Goal: Task Accomplishment & Management: Complete application form

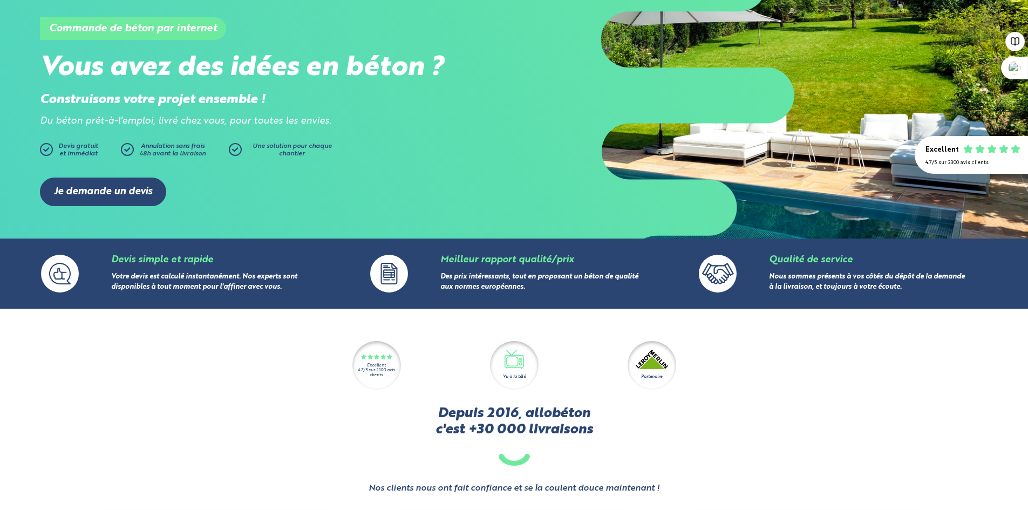
scroll to position [54, 0]
click at [82, 190] on link "Je demande un devis" at bounding box center [103, 192] width 126 height 29
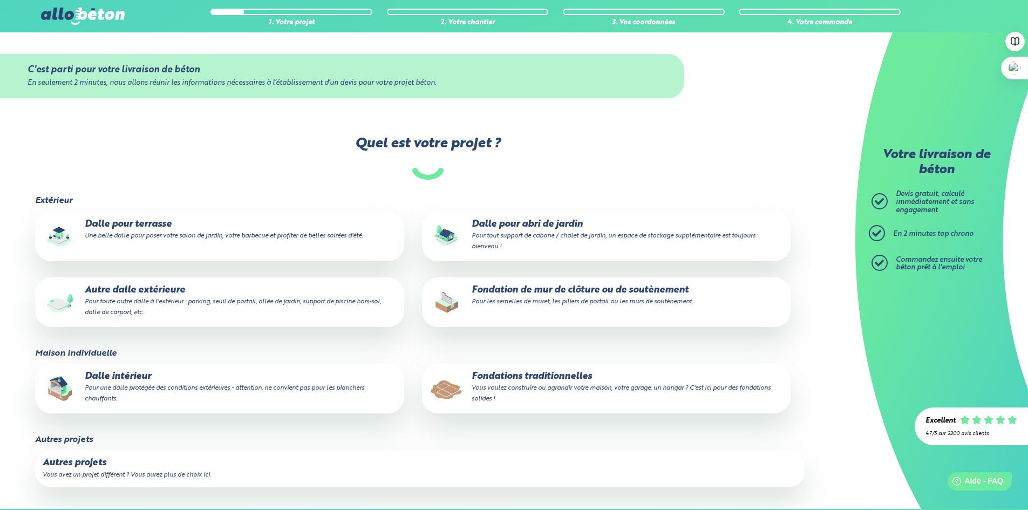
click at [548, 382] on p "Fondations traditionnelles Vous voulez construire ou agrandir votre maison, vot…" at bounding box center [607, 387] width 354 height 33
click at [0, 0] on input "Fondations traditionnelles Vous voulez construire ou agrandir votre maison, vot…" at bounding box center [0, 0] width 0 height 0
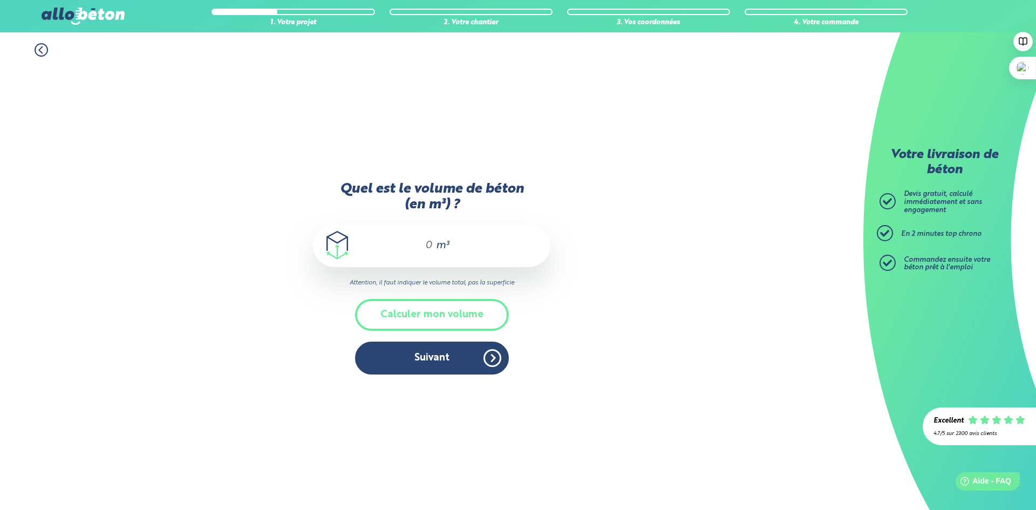
drag, startPoint x: 438, startPoint y: 252, endPoint x: 433, endPoint y: 248, distance: 6.5
click at [438, 251] on span "m³" at bounding box center [442, 245] width 13 height 11
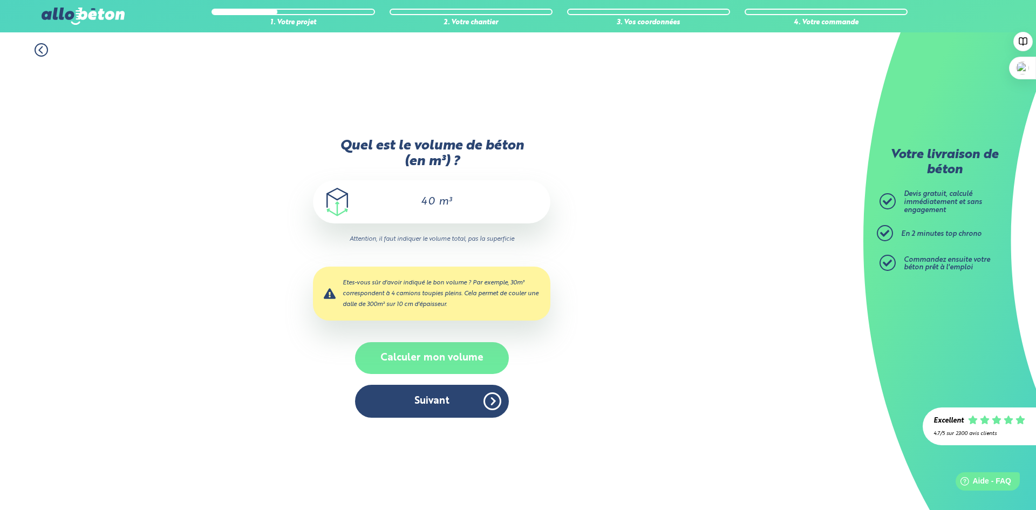
click at [448, 356] on button "Calculer mon volume" at bounding box center [432, 358] width 154 height 32
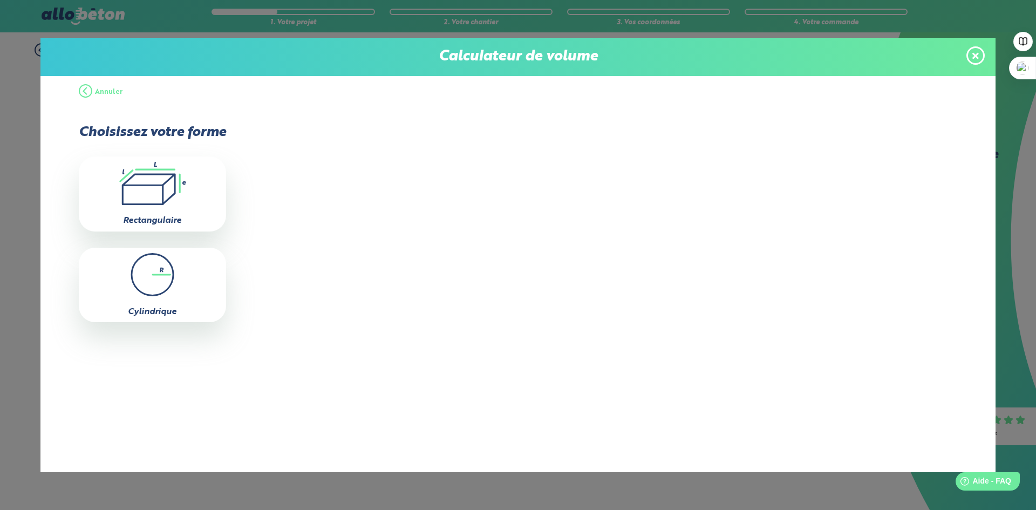
click at [127, 202] on icon ".icon-calc-rectanglea{fill:none;stroke-linecap:round;stroke-width:3px;stroke:#6…" at bounding box center [152, 183] width 137 height 43
type input "0"
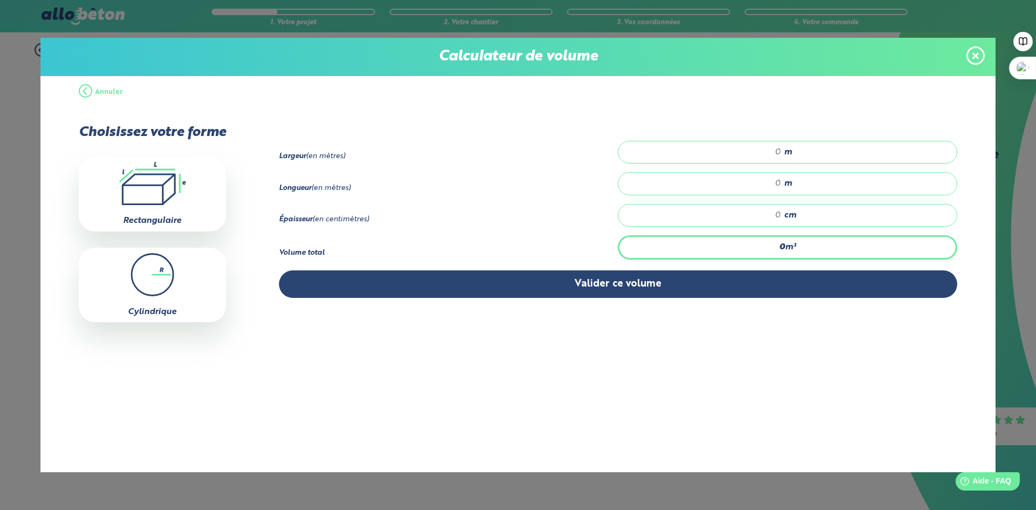
click at [703, 145] on div "m" at bounding box center [788, 152] width 340 height 23
type input "0"
type input "0.5"
click at [737, 178] on input "number" at bounding box center [705, 183] width 152 height 11
type input "85"
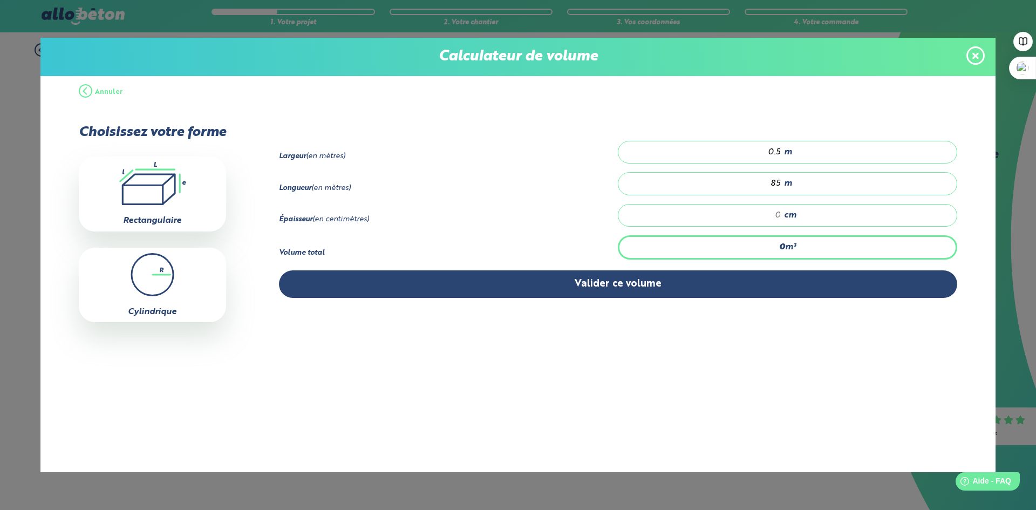
click at [764, 217] on input "number" at bounding box center [705, 215] width 152 height 11
click at [765, 214] on input "number" at bounding box center [705, 215] width 152 height 11
type input "0"
type input "0.34"
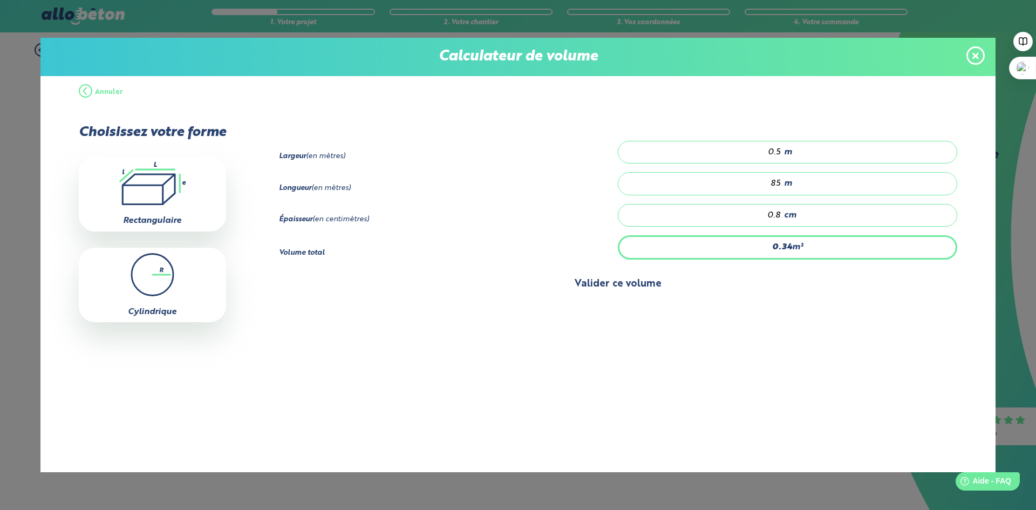
type input "0.8"
click at [677, 278] on button "Valider ce volume" at bounding box center [618, 284] width 679 height 28
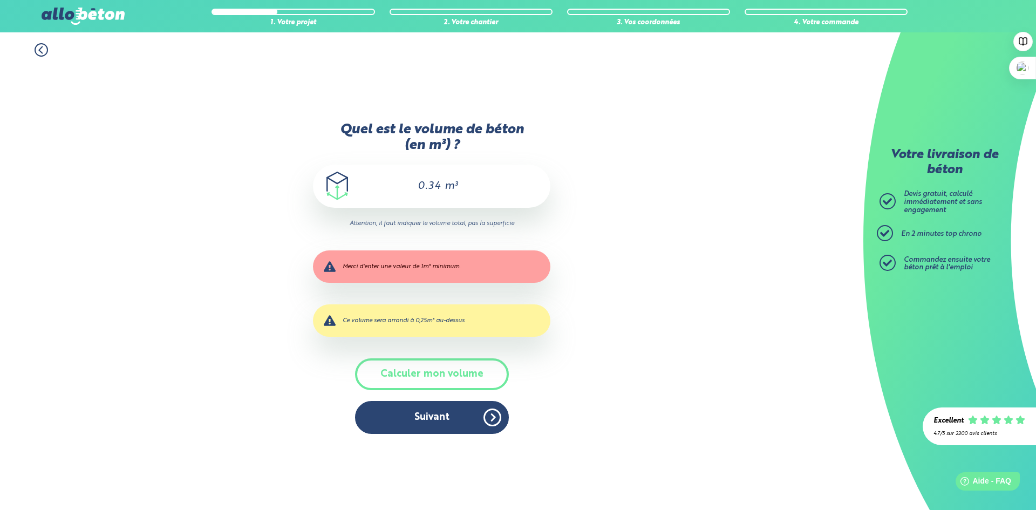
click at [41, 49] on icon at bounding box center [40, 50] width 3 height 6
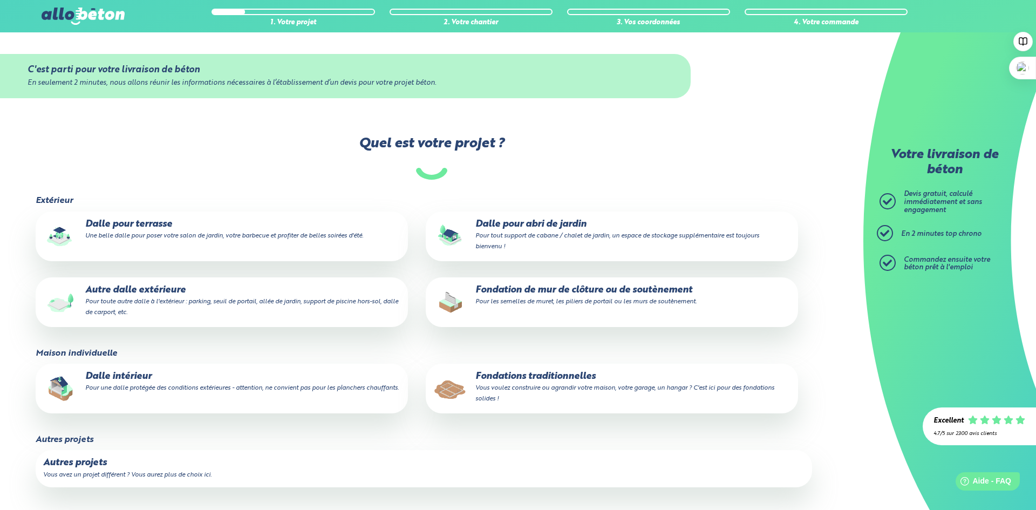
click at [540, 379] on p "Fondations traditionnelles Vous voulez construire ou agrandir votre maison, vot…" at bounding box center [611, 387] width 357 height 33
click at [0, 0] on input "Fondations traditionnelles Vous voulez construire ou agrandir votre maison, vot…" at bounding box center [0, 0] width 0 height 0
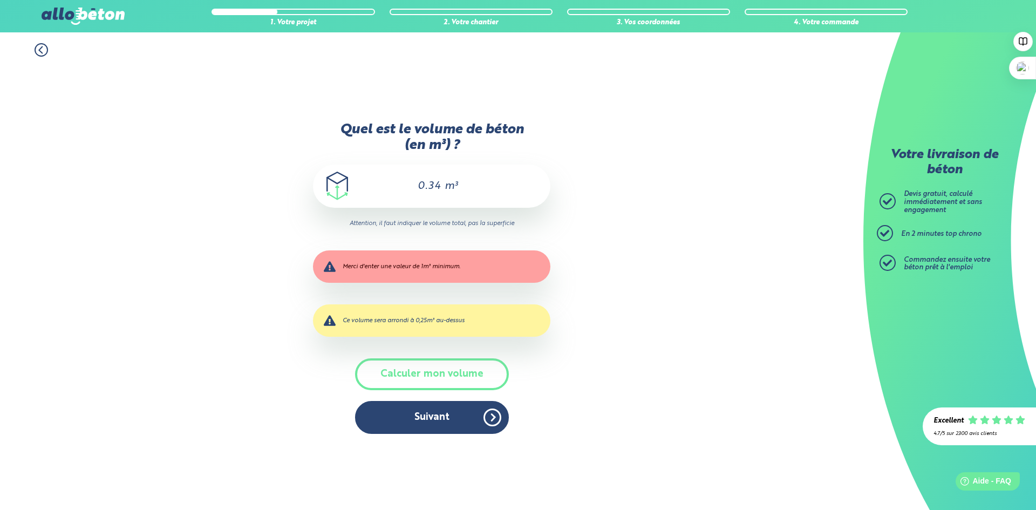
click at [442, 365] on button "Calculer mon volume" at bounding box center [432, 374] width 154 height 32
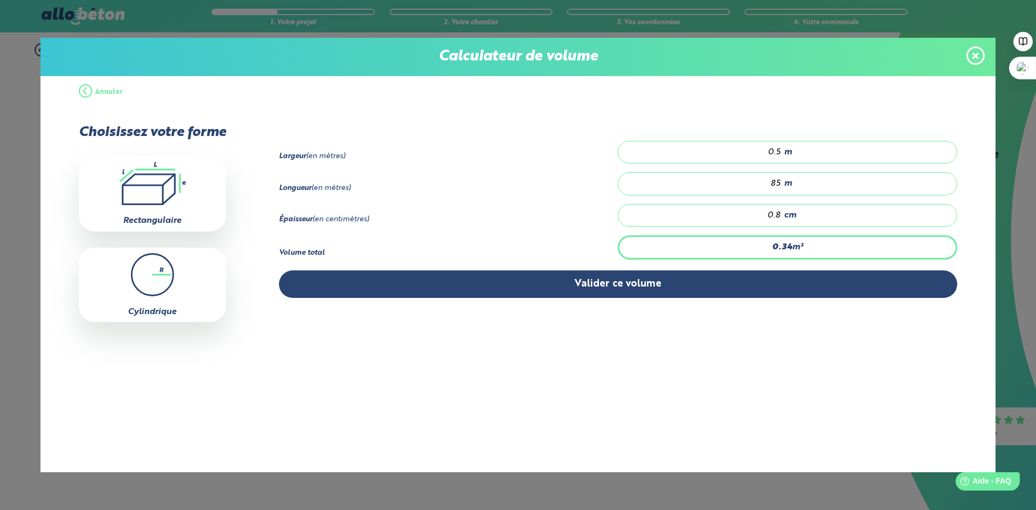
click at [783, 213] on div "0.8 cm" at bounding box center [788, 215] width 340 height 23
type input "0"
type input "3.4"
type input "8"
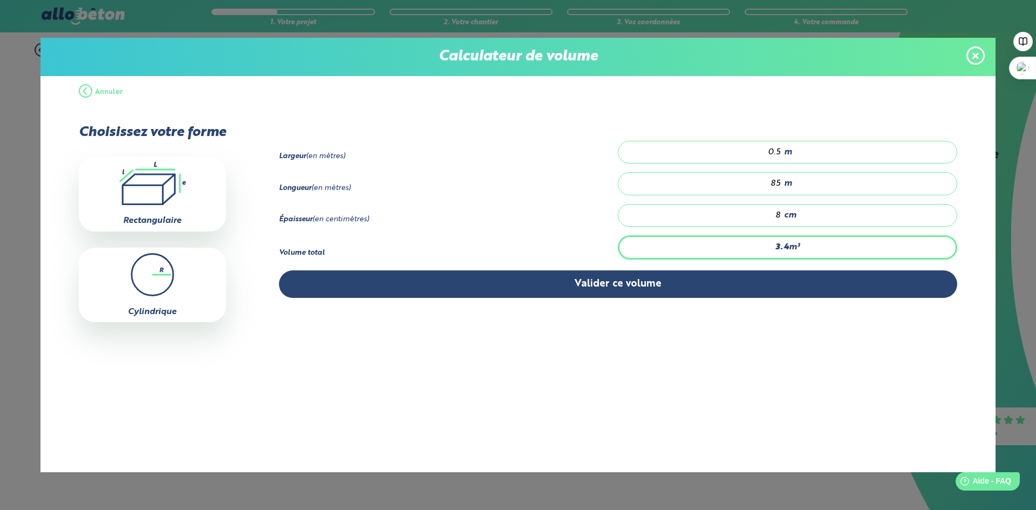
type input "34"
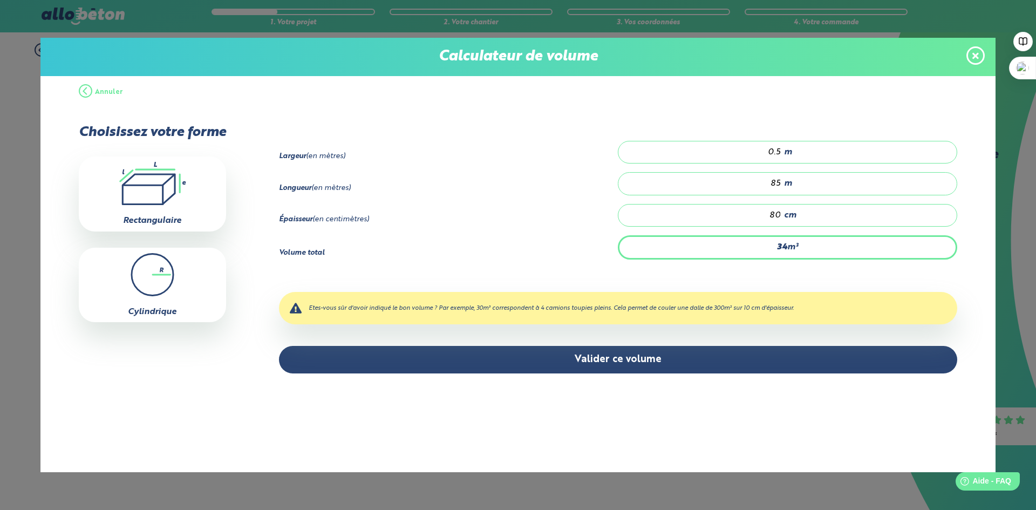
type input "80"
click at [797, 249] on div "34 m³" at bounding box center [788, 247] width 340 height 24
click at [785, 246] on strong "34" at bounding box center [782, 247] width 10 height 9
click at [783, 181] on div "85 m" at bounding box center [788, 183] width 340 height 23
type input "3.2"
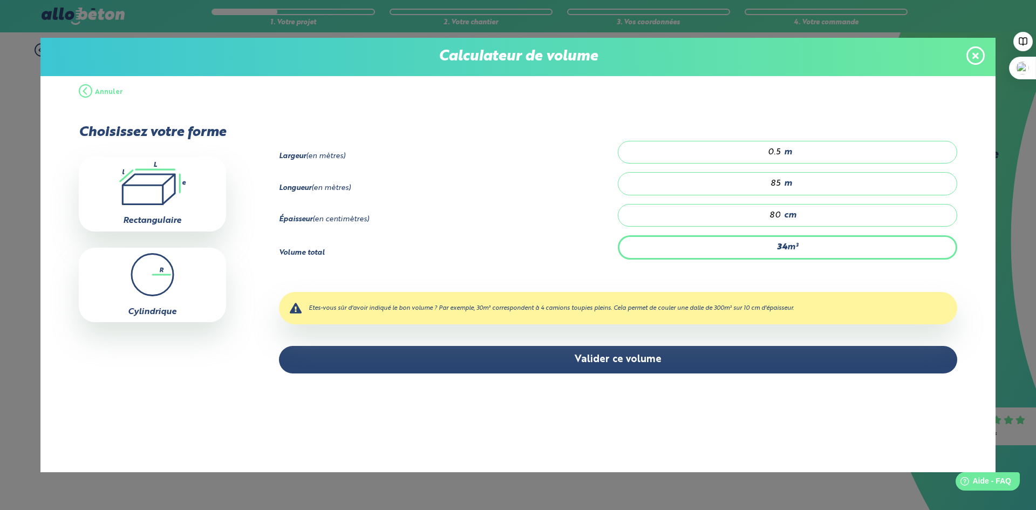
type input "8"
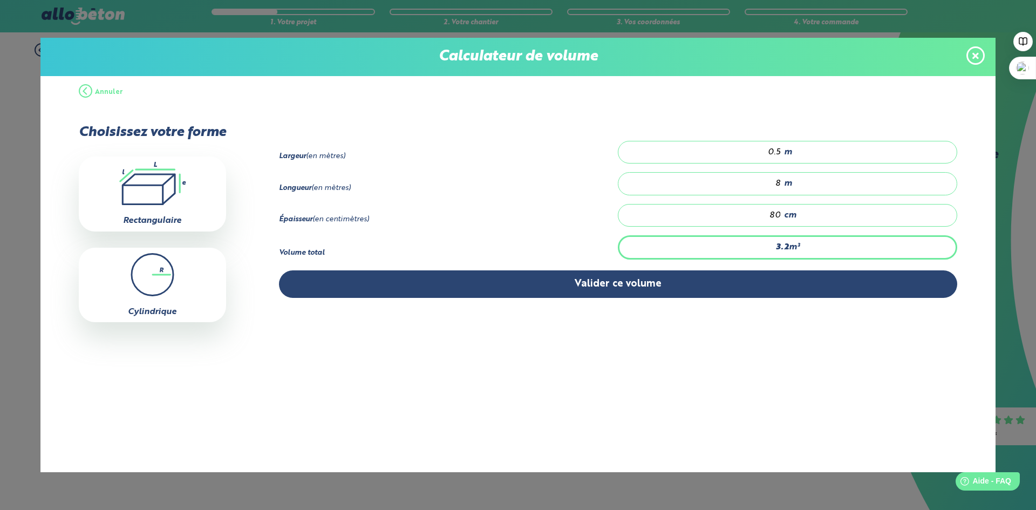
type input "0"
type input "0.4"
type input "1"
type input "4"
type input "10"
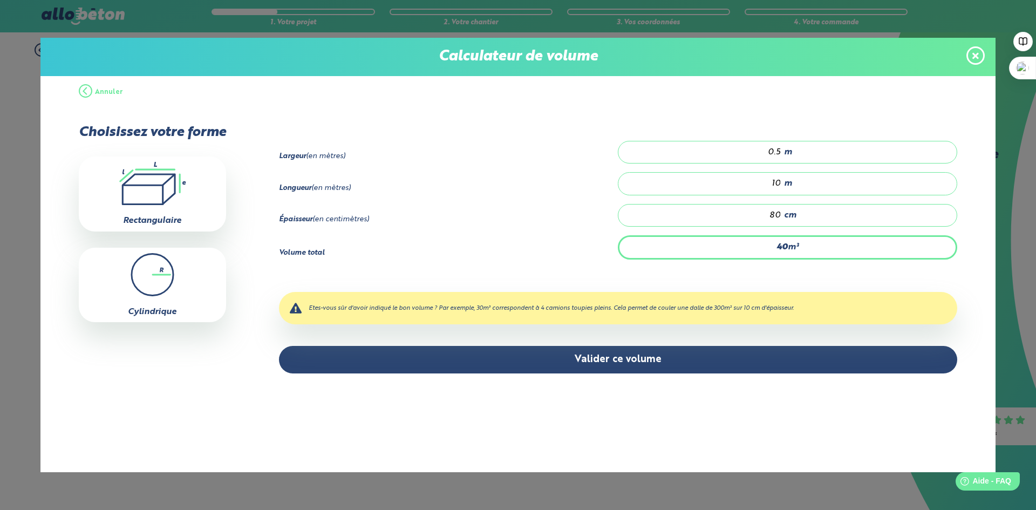
type input "40"
type input "100"
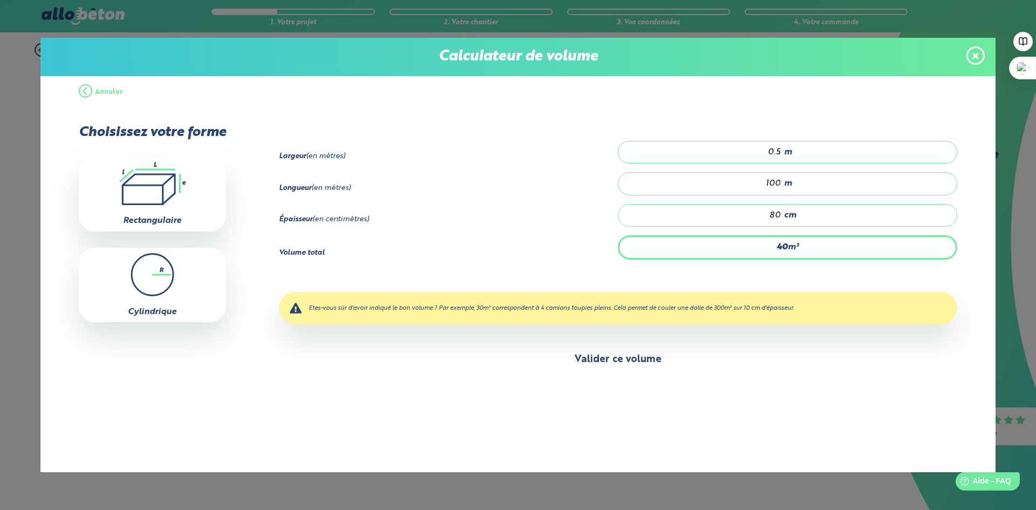
click at [601, 364] on button "Valider ce volume" at bounding box center [618, 360] width 679 height 28
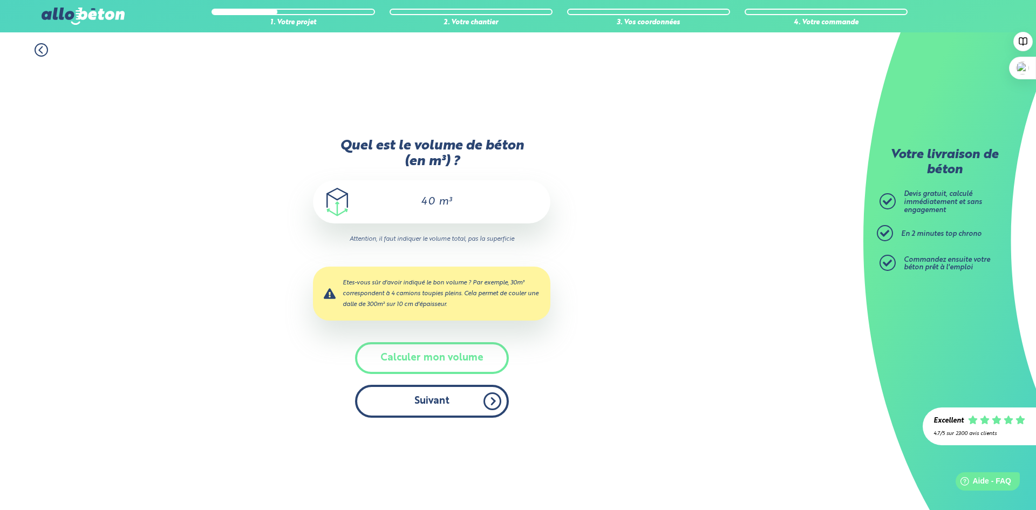
click at [456, 405] on button "Suivant" at bounding box center [432, 401] width 154 height 33
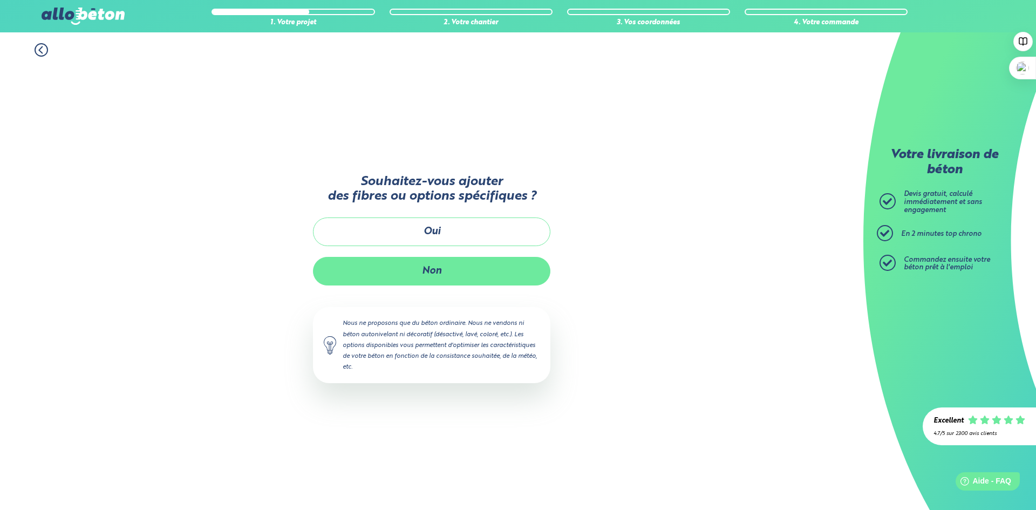
click at [449, 270] on button "Non" at bounding box center [432, 271] width 238 height 29
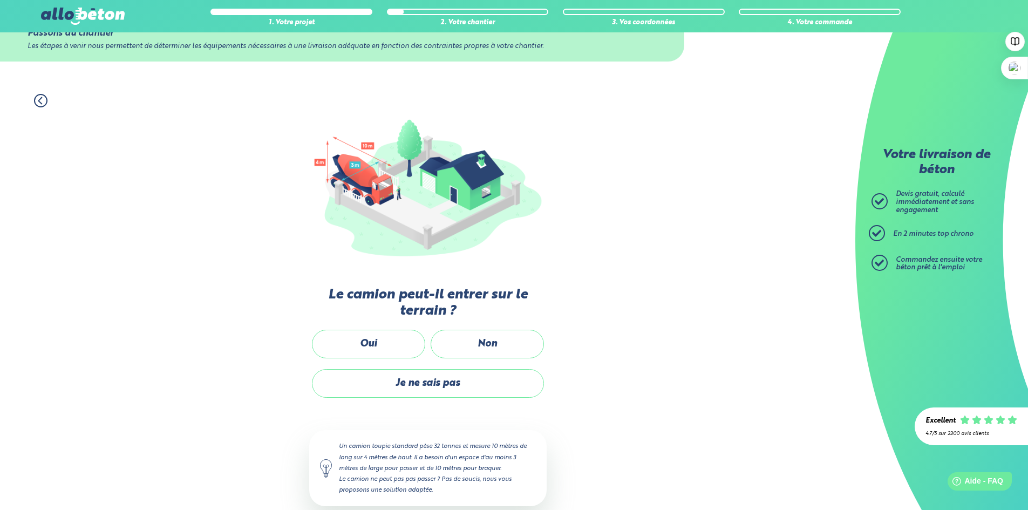
scroll to position [53, 0]
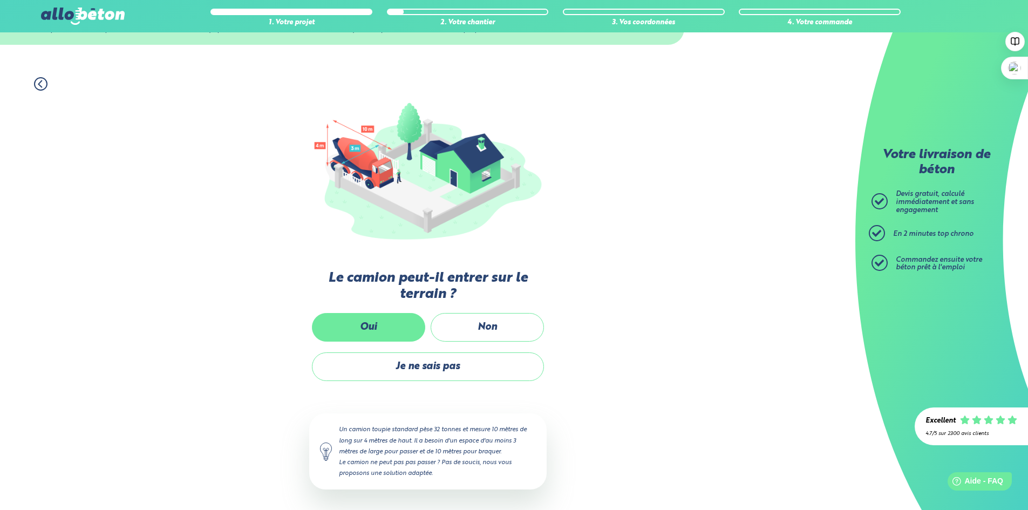
click at [381, 325] on label "Oui" at bounding box center [368, 327] width 113 height 29
click at [0, 0] on input "Oui" at bounding box center [0, 0] width 0 height 0
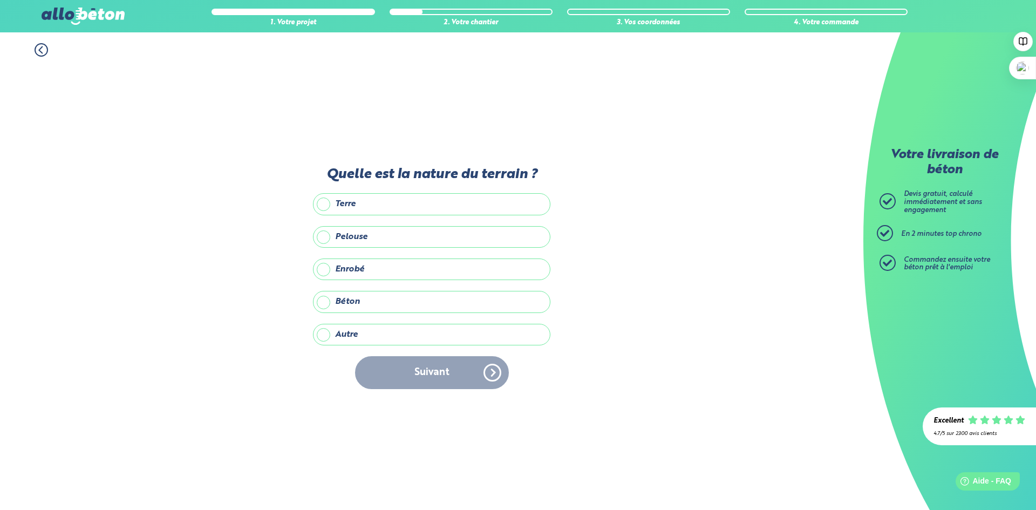
click at [407, 206] on label "Terre" at bounding box center [432, 204] width 238 height 22
click at [0, 0] on input "Terre" at bounding box center [0, 0] width 0 height 0
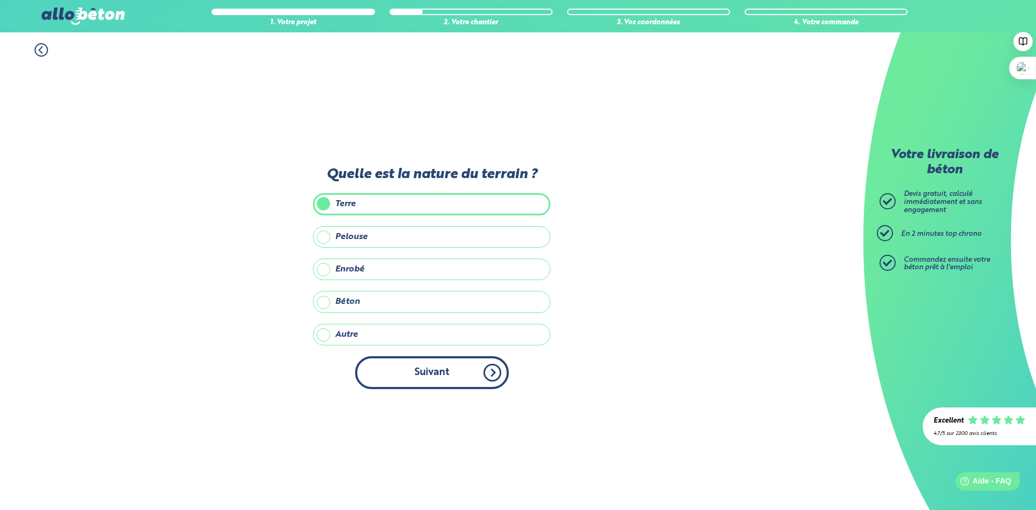
click at [448, 376] on button "Suivant" at bounding box center [432, 372] width 154 height 33
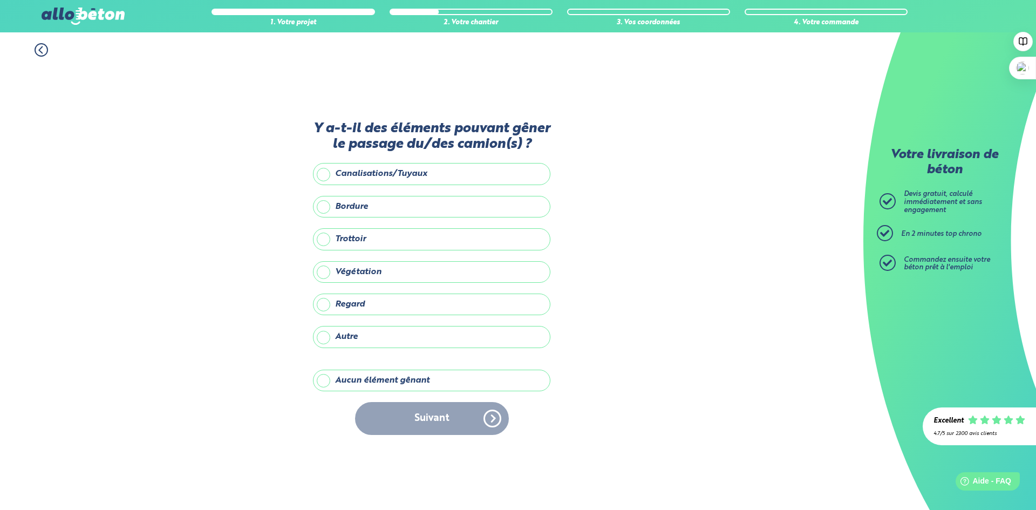
click at [443, 385] on label "Aucun élément gênant" at bounding box center [432, 381] width 238 height 22
click at [0, 0] on input "Aucun élément gênant" at bounding box center [0, 0] width 0 height 0
click at [446, 418] on button "Suivant" at bounding box center [432, 418] width 154 height 33
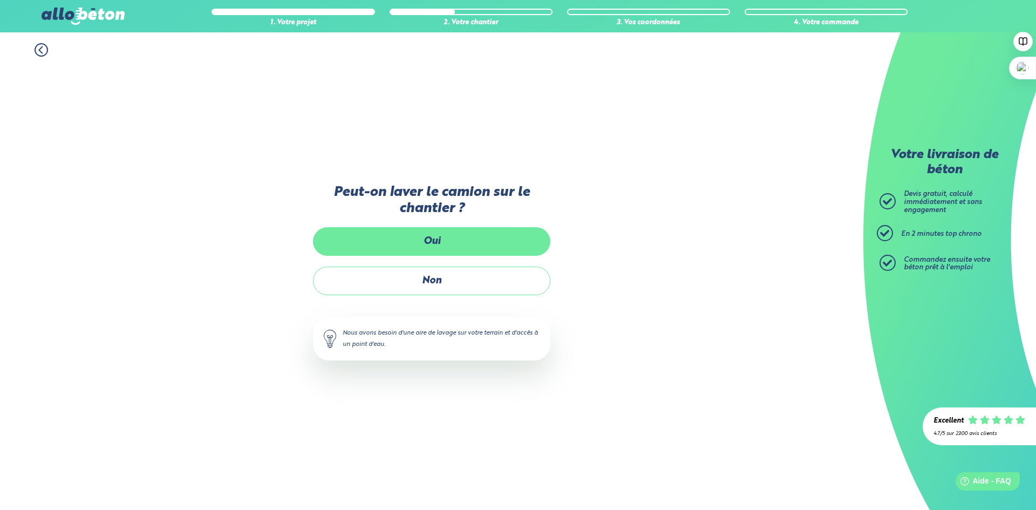
click at [450, 243] on label "Oui" at bounding box center [432, 241] width 238 height 29
click at [0, 0] on input "Oui" at bounding box center [0, 0] width 0 height 0
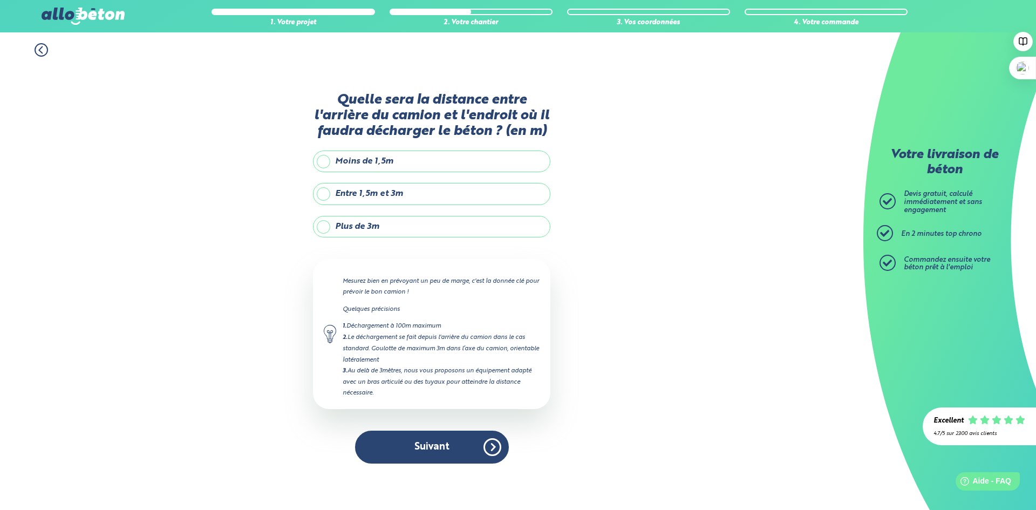
click at [422, 193] on label "Entre 1,5m et 3m" at bounding box center [432, 194] width 238 height 22
click at [0, 0] on input "Entre 1,5m et 3m" at bounding box center [0, 0] width 0 height 0
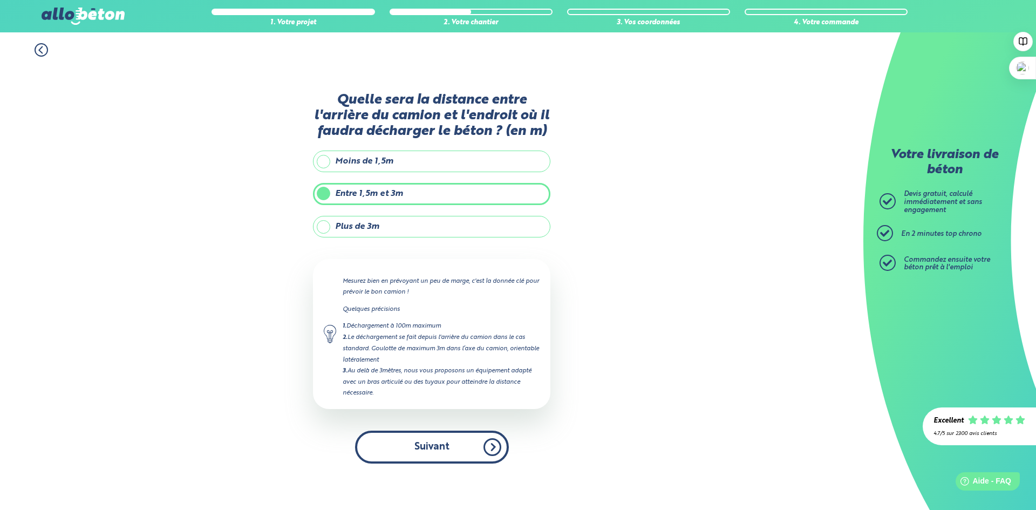
click at [425, 446] on button "Suivant" at bounding box center [432, 447] width 154 height 33
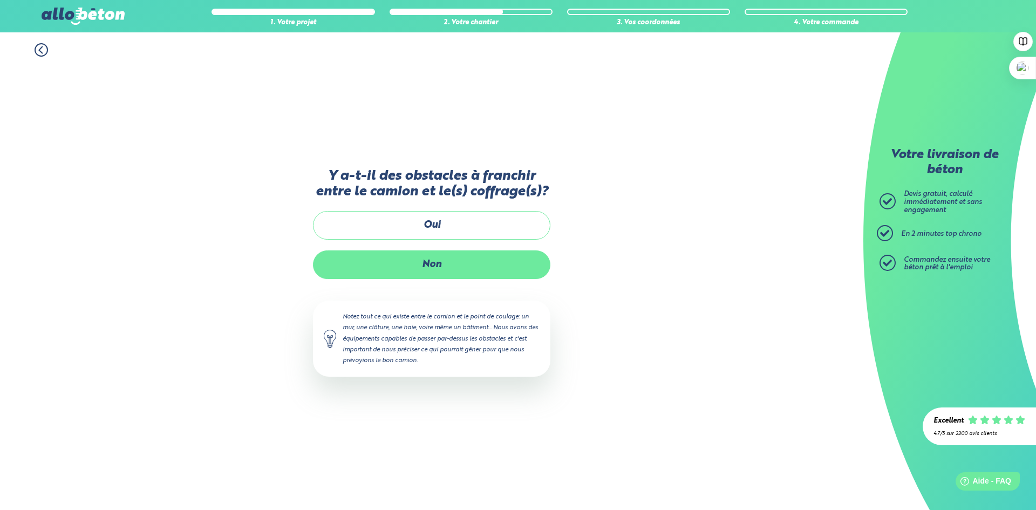
click at [475, 261] on label "Non" at bounding box center [432, 264] width 238 height 29
click at [0, 0] on input "Non" at bounding box center [0, 0] width 0 height 0
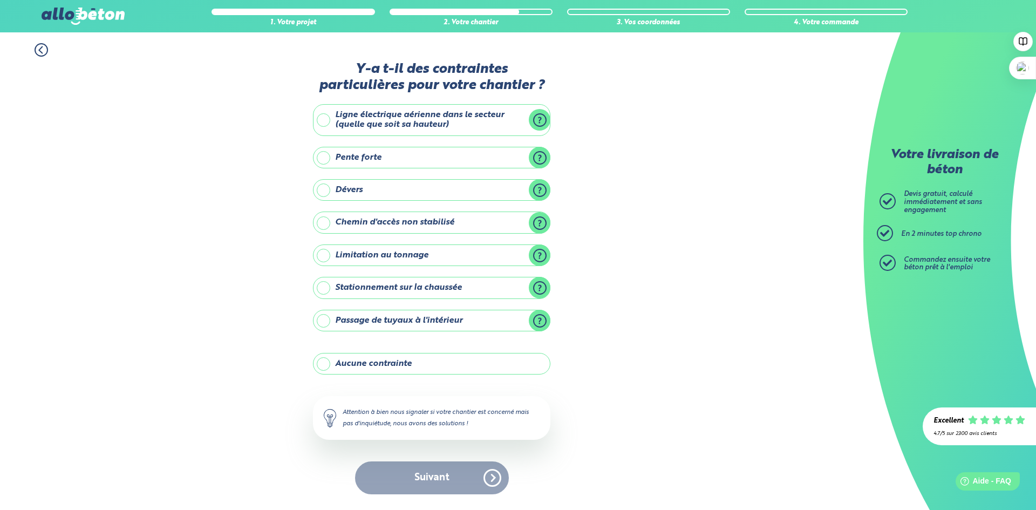
click at [438, 363] on label "Aucune contrainte" at bounding box center [432, 364] width 238 height 22
click at [0, 0] on input "Aucune contrainte" at bounding box center [0, 0] width 0 height 0
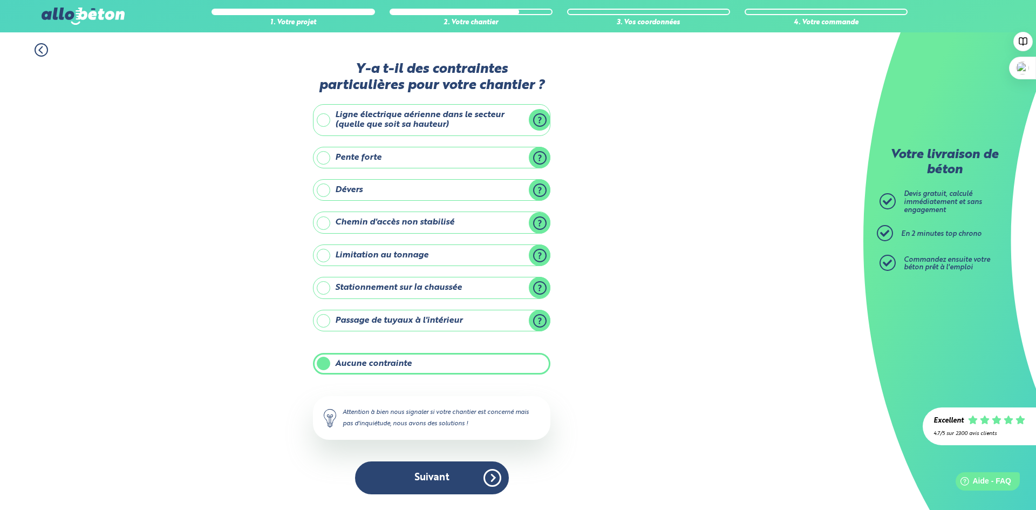
click at [425, 475] on button "Suivant" at bounding box center [432, 478] width 154 height 33
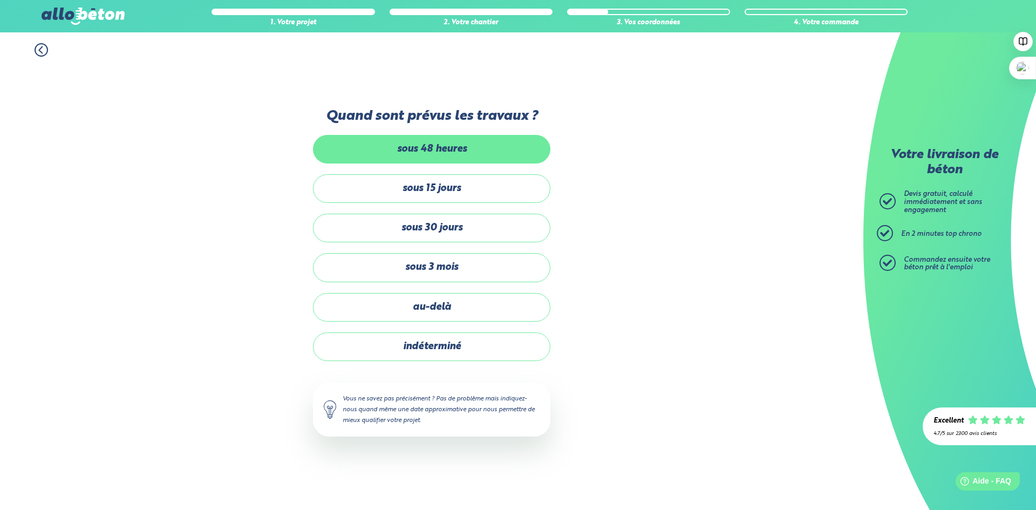
click at [436, 146] on label "sous 48 heures" at bounding box center [432, 149] width 238 height 29
click at [0, 0] on input "sous 48 heures" at bounding box center [0, 0] width 0 height 0
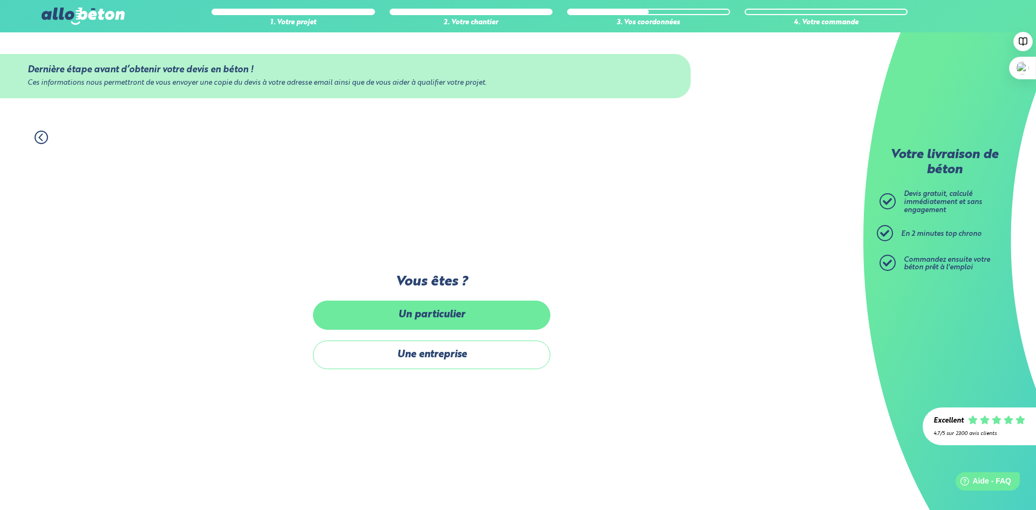
click at [458, 319] on label "Un particulier" at bounding box center [432, 315] width 238 height 29
click at [0, 0] on input "Un particulier" at bounding box center [0, 0] width 0 height 0
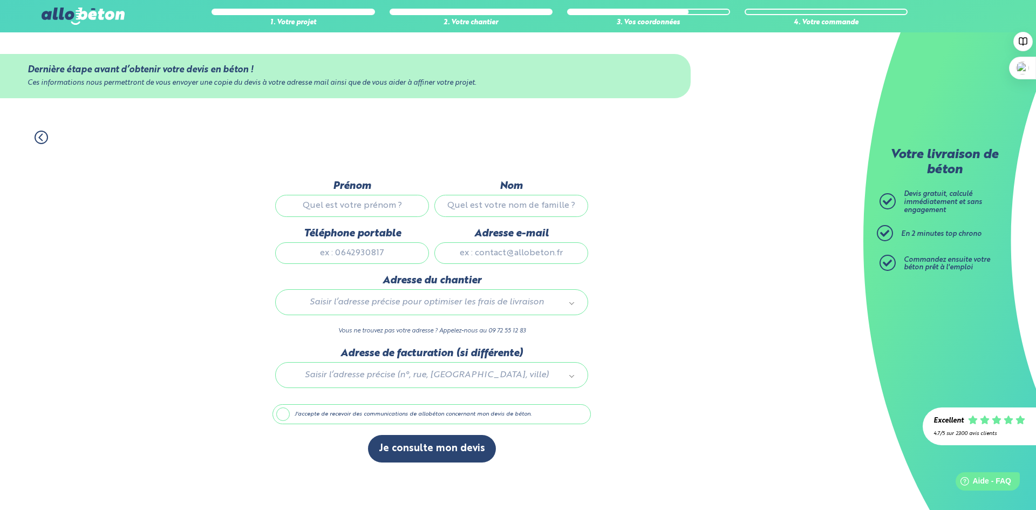
click at [350, 209] on input "Prénom" at bounding box center [352, 206] width 154 height 22
type input "Nicolas"
type input "Belmonte"
type input "0784141566"
type input "nicolasbelmonte@outlook.fr"
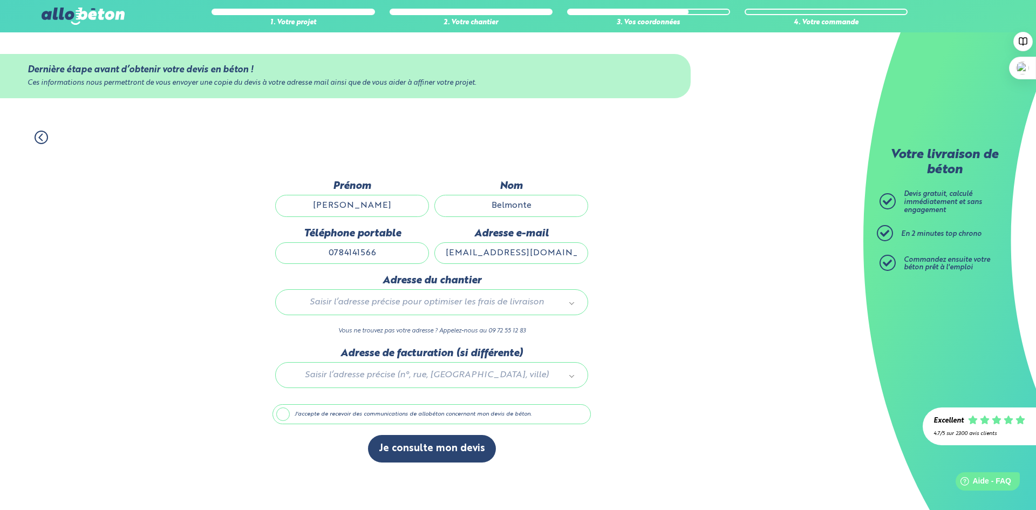
type input "687 avenue des Clavoux, 6"
click at [422, 446] on button "Je consulte mon devis" at bounding box center [432, 449] width 128 height 28
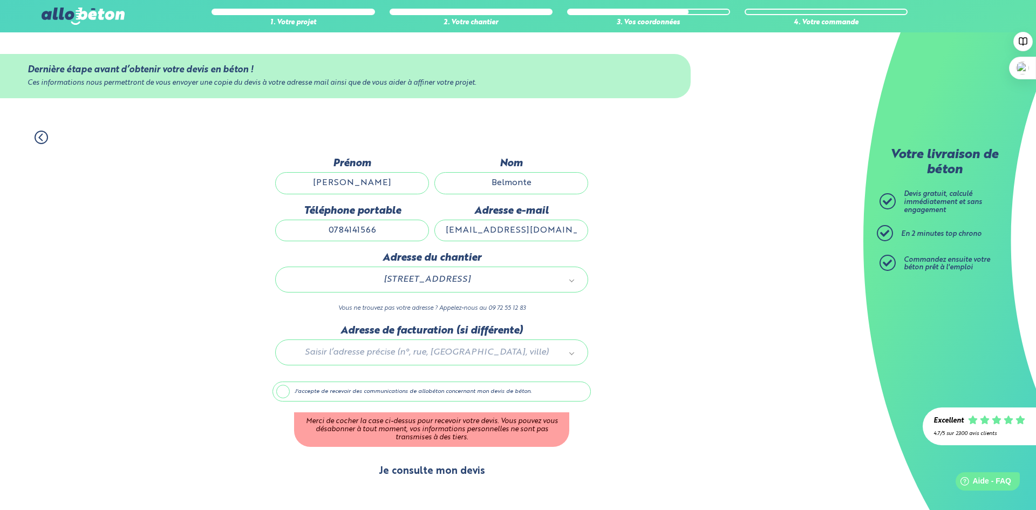
click at [429, 478] on button "Je consulte mon devis" at bounding box center [432, 472] width 128 height 28
click at [284, 390] on label "J'accepte de recevoir des communications de allobéton concernant mon devis de b…" at bounding box center [432, 392] width 318 height 21
click at [0, 0] on input "J'accepte de recevoir des communications de allobéton concernant mon devis de b…" at bounding box center [0, 0] width 0 height 0
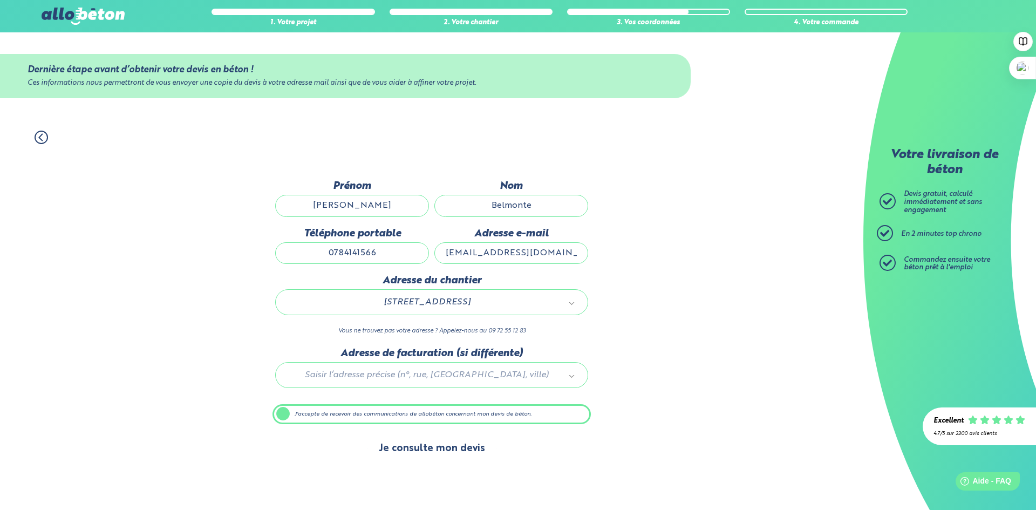
click at [437, 452] on button "Je consulte mon devis" at bounding box center [432, 449] width 128 height 28
